Goal: Manage account settings

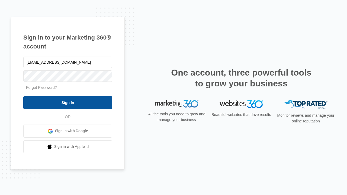
click at [68, 103] on input "Sign In" at bounding box center [67, 102] width 89 height 13
